Goal: Information Seeking & Learning: Find specific page/section

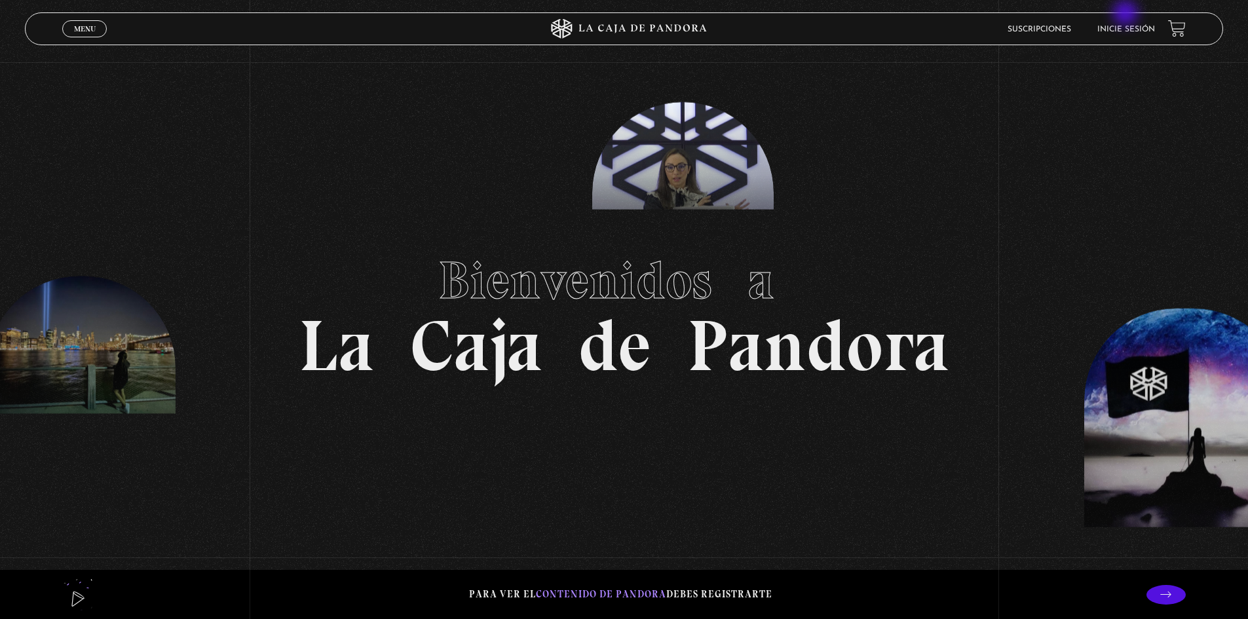
click at [1130, 28] on link "Inicie sesión" at bounding box center [1127, 30] width 58 height 8
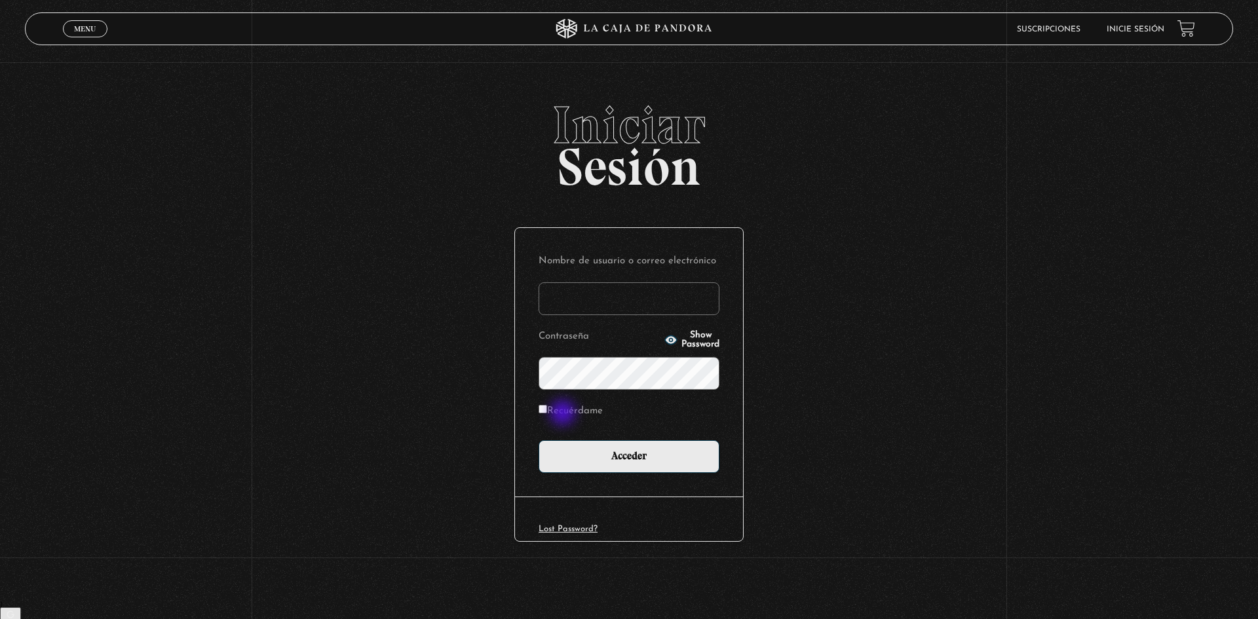
type input "[EMAIL_ADDRESS][PERSON_NAME][PERSON_NAME][DOMAIN_NAME]"
click at [564, 412] on label "Recuérdame" at bounding box center [571, 412] width 64 height 20
click at [547, 412] on input "Recuérdame" at bounding box center [543, 409] width 9 height 9
checkbox input "true"
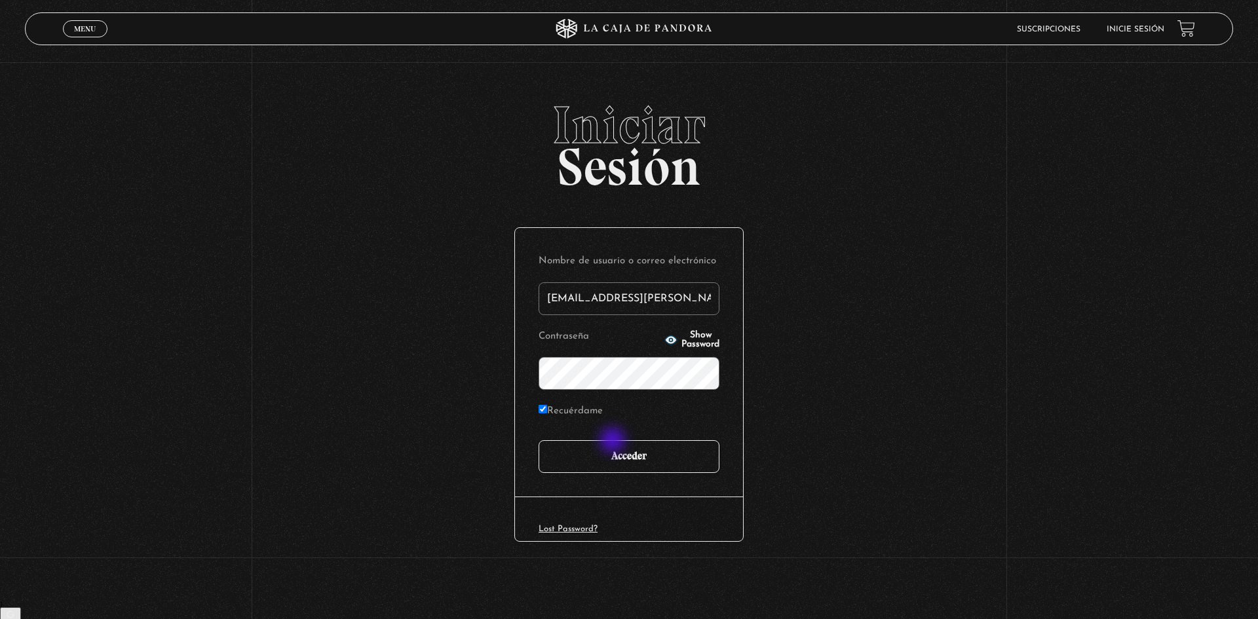
click at [614, 442] on input "Acceder" at bounding box center [629, 456] width 181 height 33
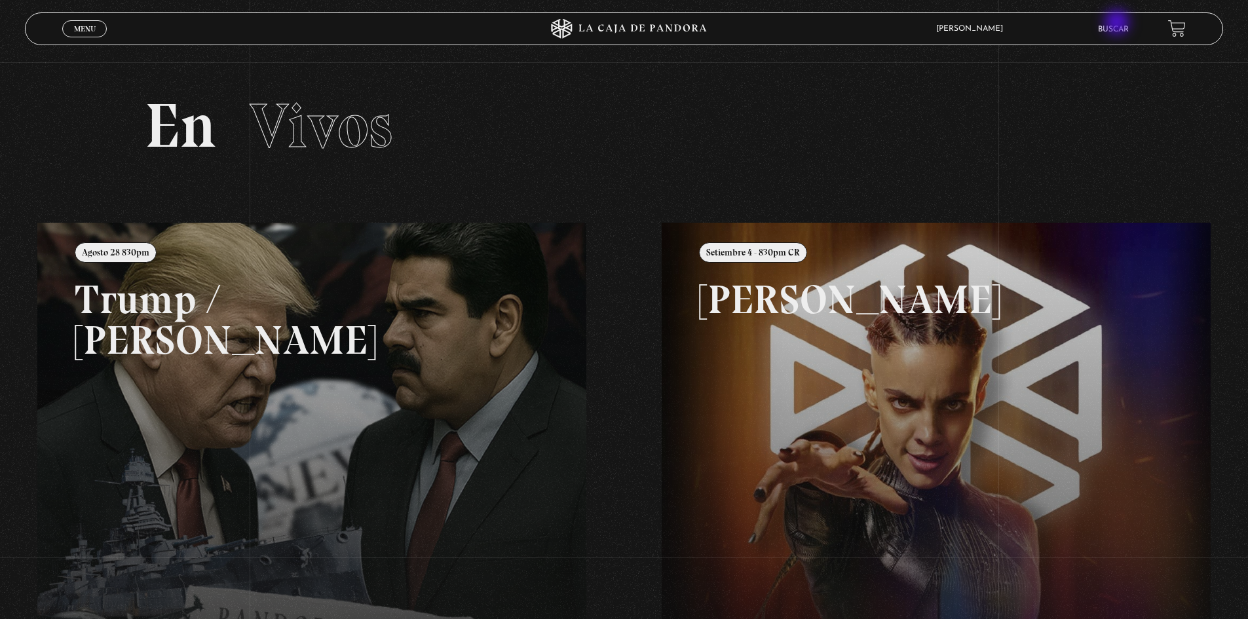
click at [1119, 22] on li "Buscar" at bounding box center [1113, 29] width 31 height 20
click at [1115, 30] on link "Buscar" at bounding box center [1113, 30] width 31 height 8
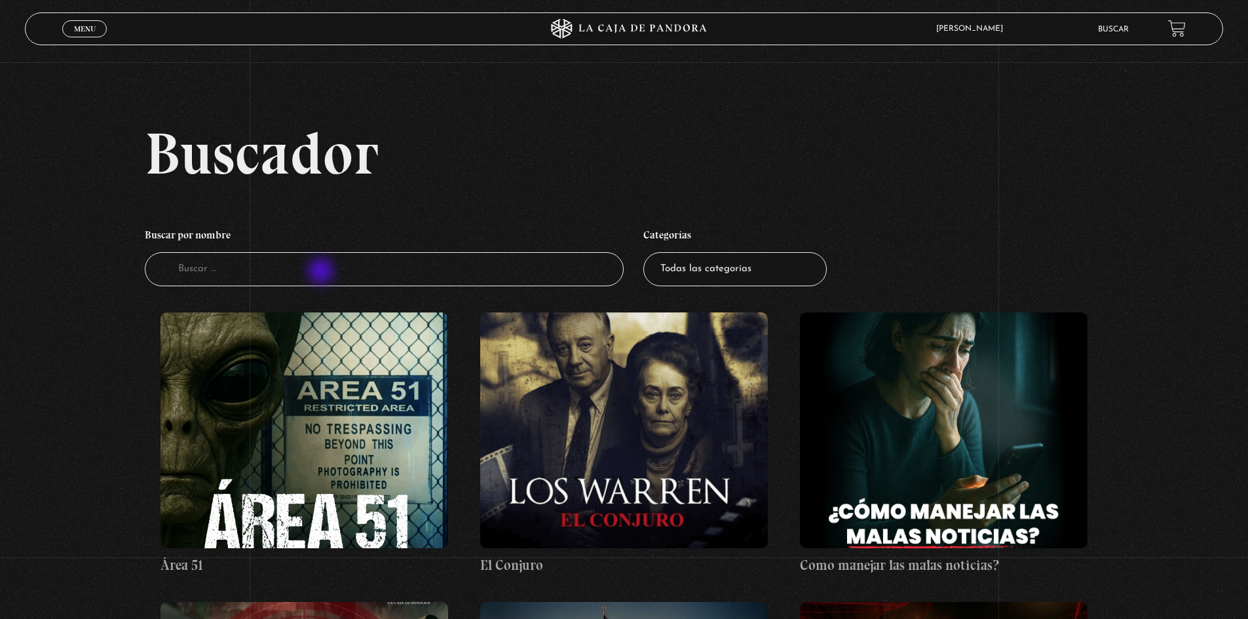
click at [322, 273] on input "Buscador" at bounding box center [385, 269] width 480 height 35
type input "cutis"
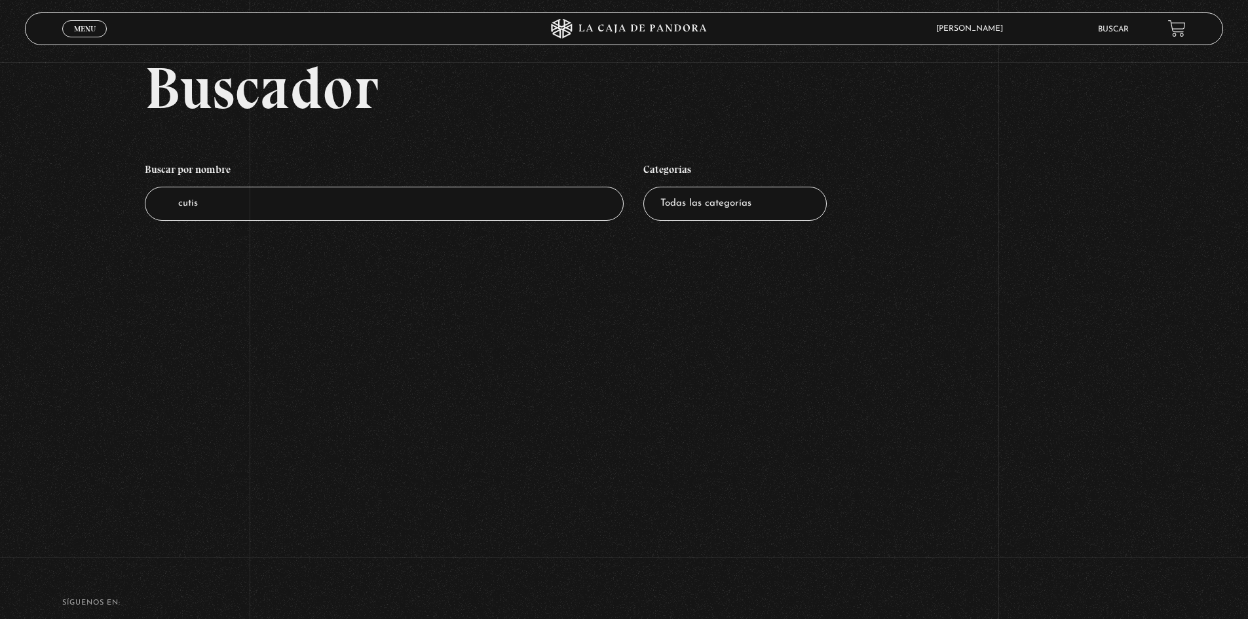
scroll to position [131, 0]
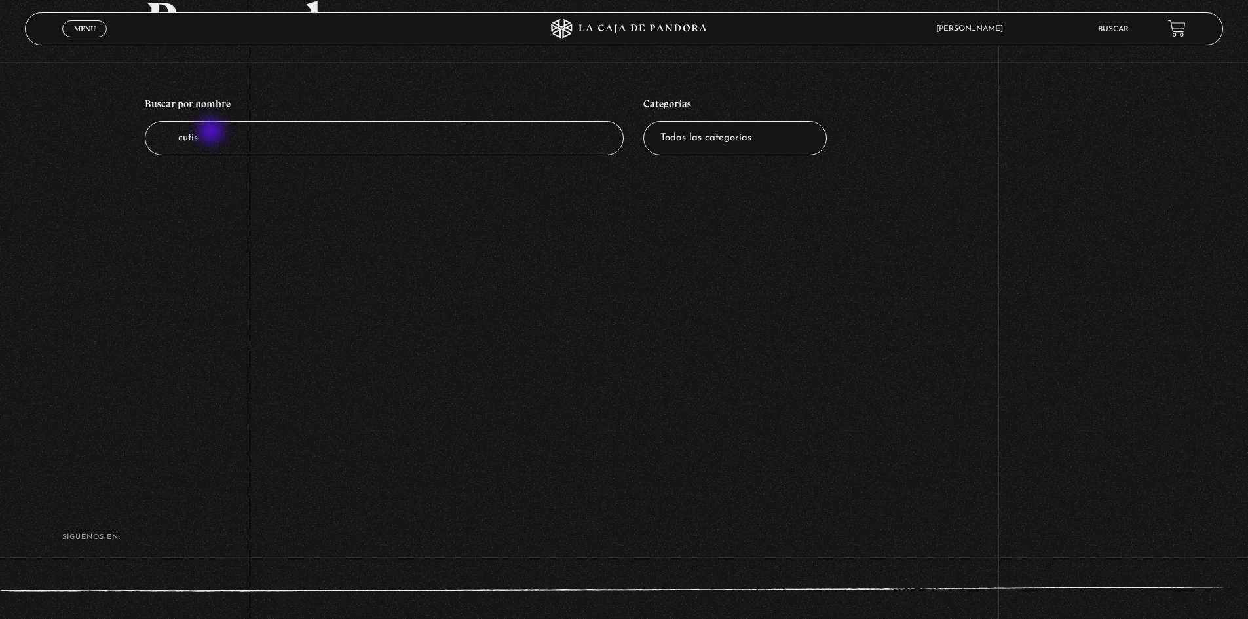
click at [212, 134] on input "cutis" at bounding box center [385, 138] width 480 height 35
type input "acutis"
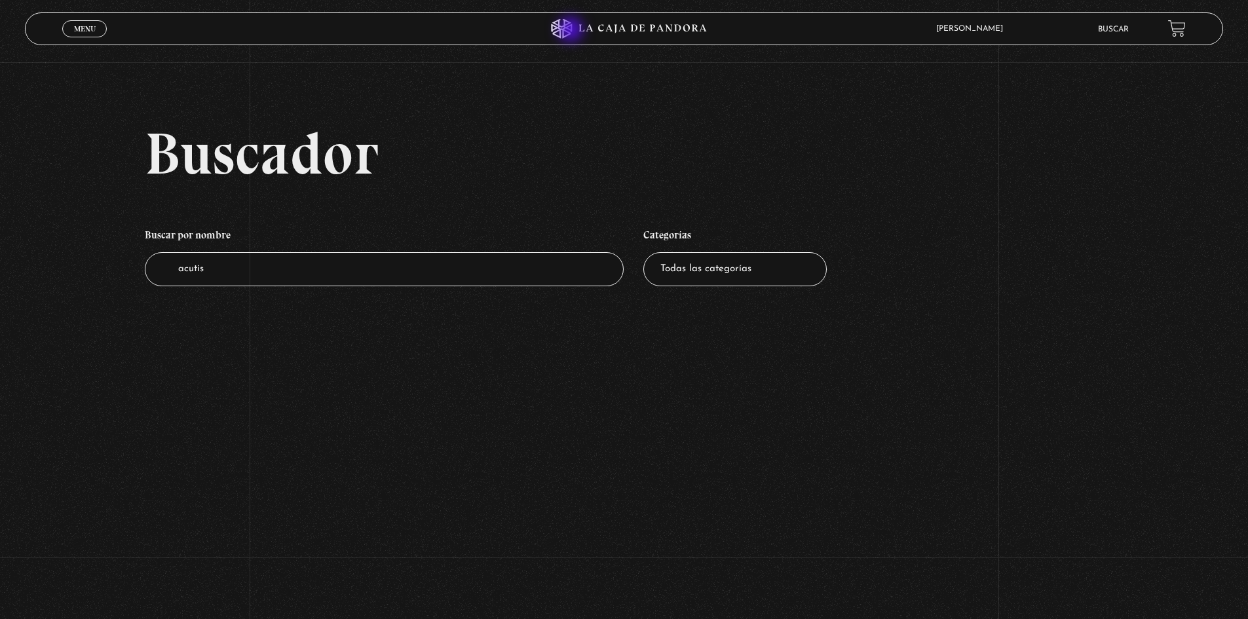
click at [571, 30] on icon at bounding box center [624, 29] width 375 height 20
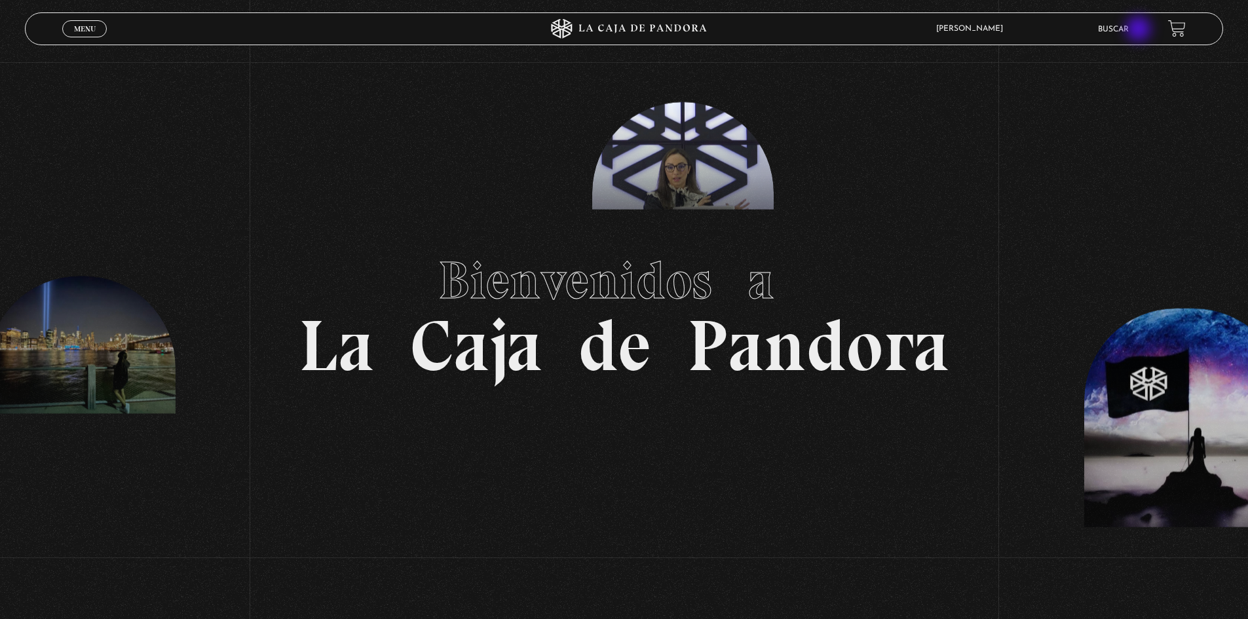
click at [1140, 30] on ul "Buscar" at bounding box center [1126, 29] width 57 height 20
click at [1117, 26] on link "Buscar" at bounding box center [1113, 30] width 31 height 8
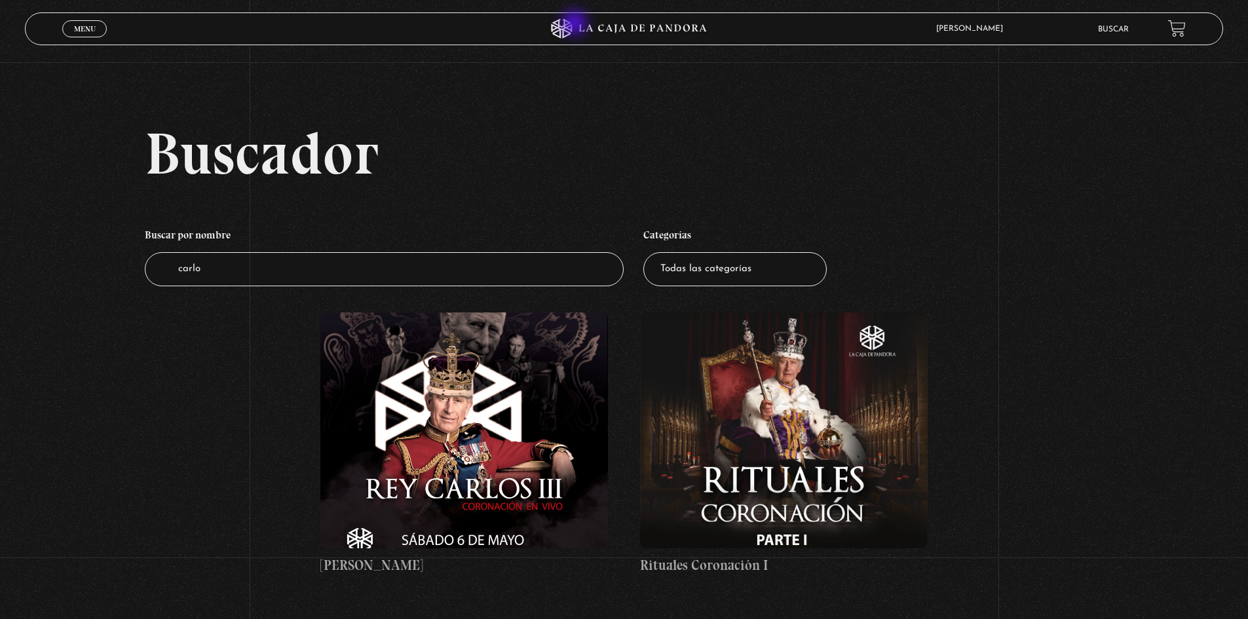
click at [577, 24] on icon at bounding box center [624, 29] width 375 height 20
